Goal: Transaction & Acquisition: Register for event/course

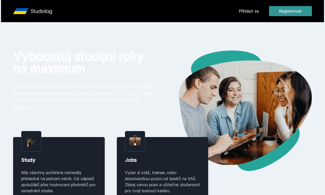
click at [287, 12] on button "Registrovat" at bounding box center [290, 11] width 43 height 10
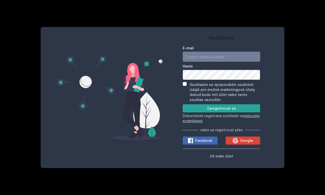
click at [160, 16] on div "Registrace E-mail [GEOGRAPHIC_DATA] Souhlasím se zpracováním osobních údajů pro…" at bounding box center [162, 97] width 325 height 195
click at [232, 157] on span "Už mám účet" at bounding box center [221, 156] width 23 height 4
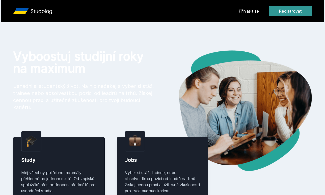
click at [294, 15] on button "Registrovat" at bounding box center [290, 11] width 43 height 10
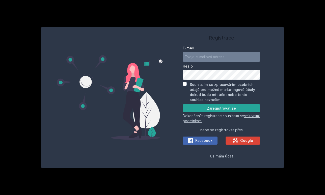
click at [217, 48] on label "E-mail" at bounding box center [221, 48] width 77 height 5
click at [217, 52] on input "E-mail" at bounding box center [221, 57] width 77 height 10
click at [203, 52] on input "E-mail" at bounding box center [221, 57] width 77 height 10
click at [203, 47] on label "E-mail" at bounding box center [221, 48] width 77 height 5
click at [203, 52] on input "E-mail" at bounding box center [221, 57] width 77 height 10
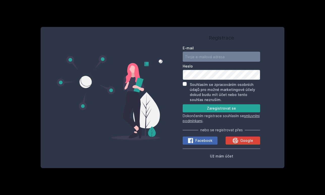
click at [199, 57] on input "E-mail" at bounding box center [221, 57] width 77 height 10
click at [181, 49] on div "Registrace E-mail [GEOGRAPHIC_DATA] Souhlasím se zpracováním osobních údajů pro…" at bounding box center [222, 97] width 118 height 129
click at [188, 54] on input "E-mail" at bounding box center [221, 57] width 77 height 10
type input "[EMAIL_ADDRESS][DOMAIN_NAME]"
click at [195, 106] on button "Zaregistrovat se" at bounding box center [221, 108] width 77 height 8
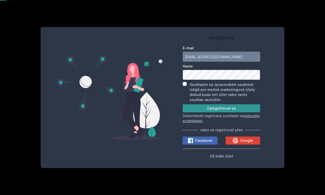
click at [210, 106] on button "Zaregistrovat se" at bounding box center [221, 108] width 77 height 8
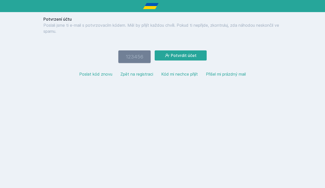
paste input "757718"
type input "757718"
click at [168, 57] on icon at bounding box center [167, 55] width 5 height 5
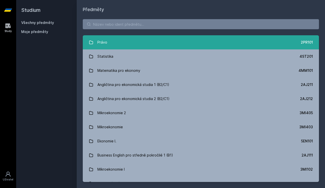
click at [144, 40] on link "Právo 2PR101" at bounding box center [201, 42] width 236 height 14
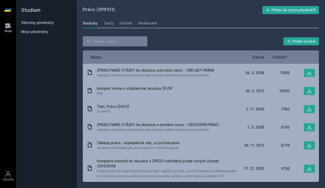
click at [40, 24] on link "Všechny předměty" at bounding box center [37, 22] width 33 height 4
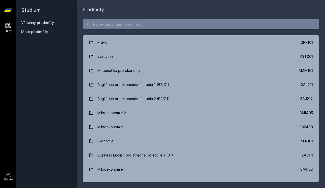
click at [37, 31] on span "Moje předměty" at bounding box center [34, 31] width 27 height 5
click at [40, 21] on link "Všechny předměty" at bounding box center [37, 22] width 33 height 4
click at [44, 24] on link "Všechny předměty" at bounding box center [37, 22] width 33 height 4
click at [36, 11] on h2 "Studium" at bounding box center [46, 10] width 50 height 20
click at [10, 7] on icon at bounding box center [8, 10] width 8 height 20
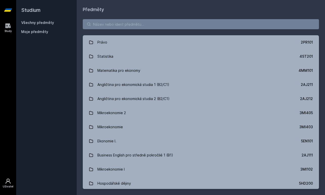
click at [8, 179] on icon at bounding box center [8, 181] width 5 height 5
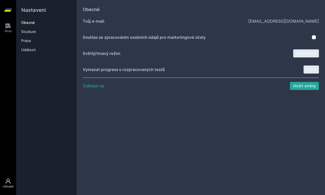
click at [32, 21] on link "Obecné" at bounding box center [46, 22] width 50 height 5
click at [31, 31] on link "Studium" at bounding box center [46, 31] width 50 height 5
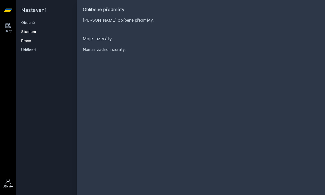
click at [31, 40] on link "Práce" at bounding box center [46, 40] width 50 height 5
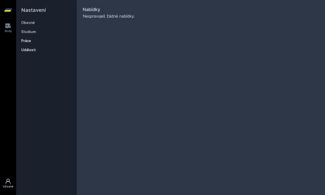
click at [33, 49] on link "Události" at bounding box center [46, 49] width 50 height 5
click at [7, 9] on icon at bounding box center [8, 10] width 8 height 3
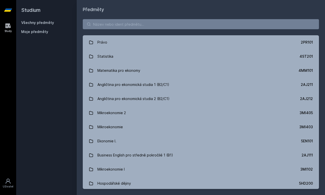
click at [50, 23] on link "Všechny předměty" at bounding box center [37, 22] width 33 height 4
click at [113, 26] on input "search" at bounding box center [201, 24] width 236 height 10
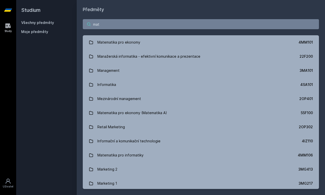
type input "mate"
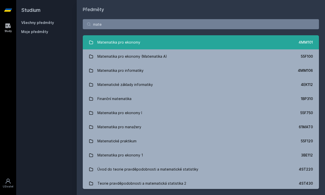
click at [127, 43] on div "Matematika pro ekonomy" at bounding box center [118, 42] width 43 height 10
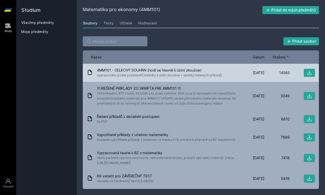
click at [139, 68] on span "4MM101 - CELKOVÝ SOUHRN (hodí se hlavně k ústní zkoušce)" at bounding box center [159, 70] width 125 height 5
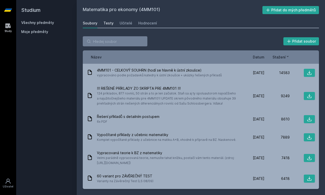
click at [103, 24] on div "Testy" at bounding box center [108, 23] width 10 height 5
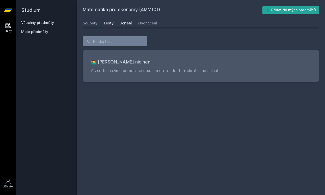
click at [126, 22] on div "Učitelé" at bounding box center [126, 23] width 13 height 5
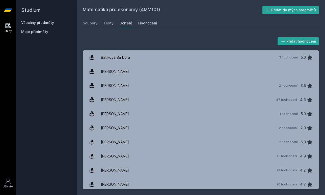
click at [151, 24] on div "Hodnocení" at bounding box center [147, 23] width 19 height 5
